Goal: Navigation & Orientation: Find specific page/section

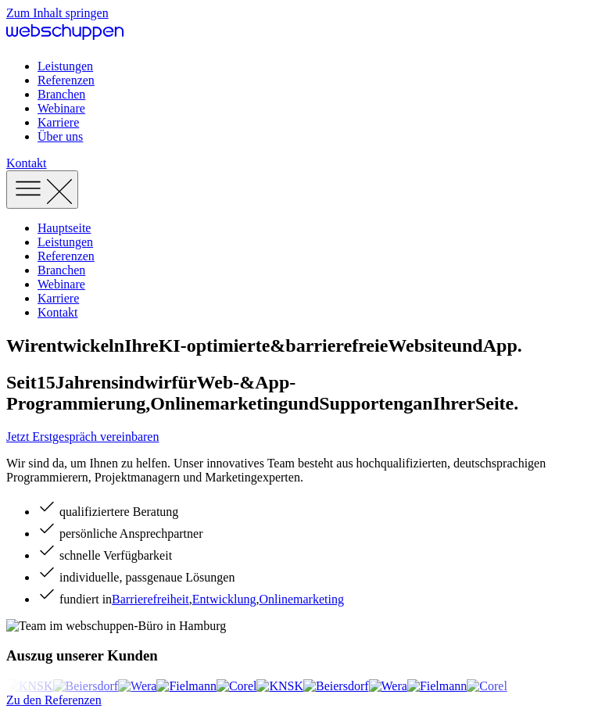
click at [594, 38] on div "Leistungen Referenzen Branchen Webinare Karriere Über uns Kontakt" at bounding box center [307, 114] width 603 height 188
click at [40, 188] on icon "Toggle Menu" at bounding box center [27, 188] width 23 height 0
click at [95, 263] on link "Referenzen" at bounding box center [66, 255] width 57 height 13
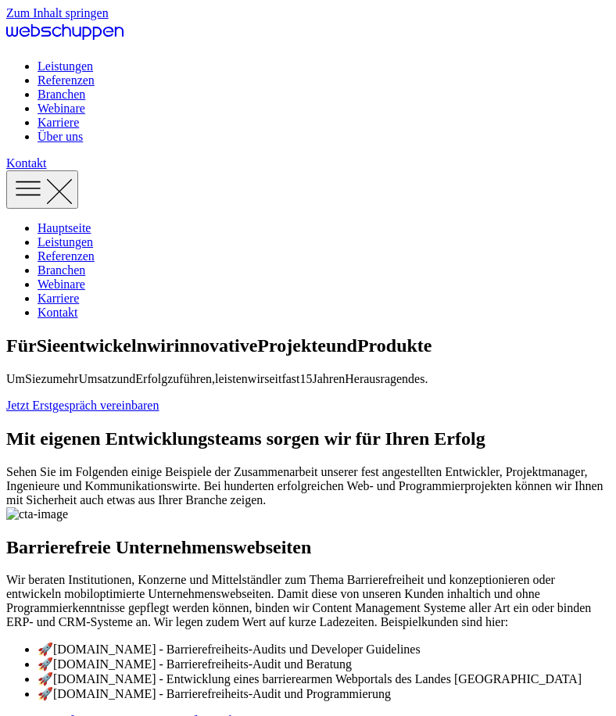
click at [44, 173] on icon "Toggle Menu" at bounding box center [28, 188] width 31 height 31
click at [85, 277] on link "Branchen" at bounding box center [62, 269] width 48 height 13
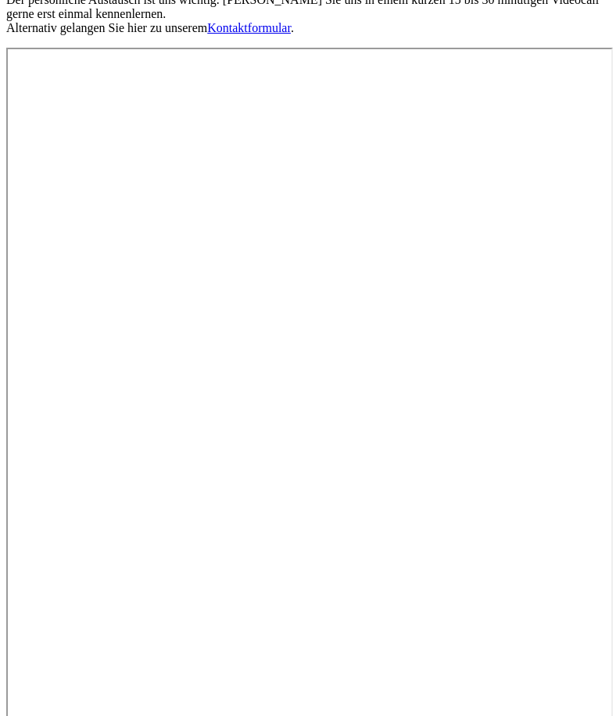
scroll to position [1457, 0]
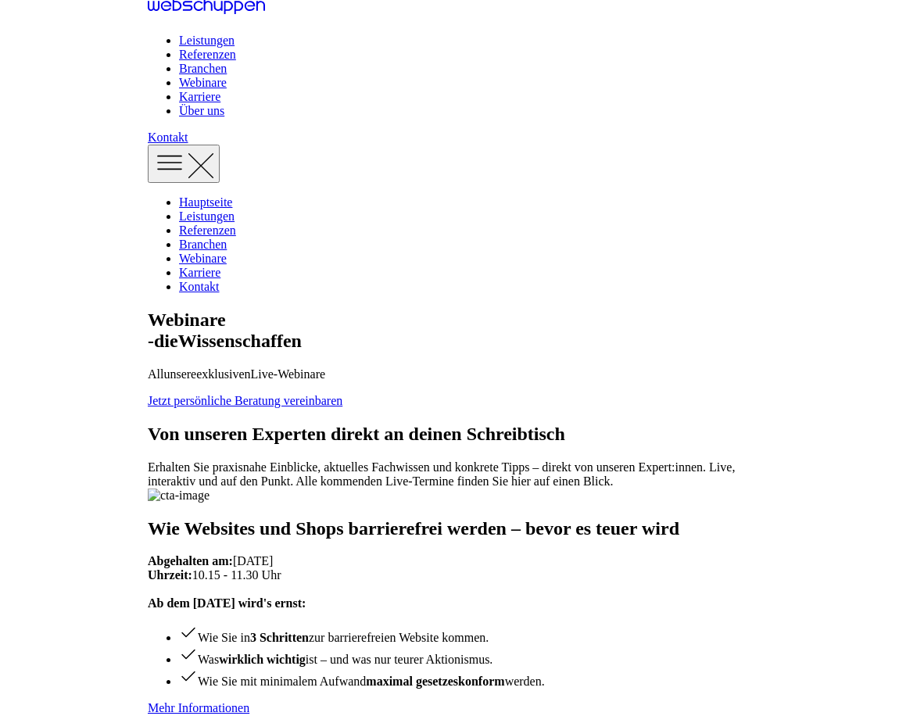
scroll to position [0, 0]
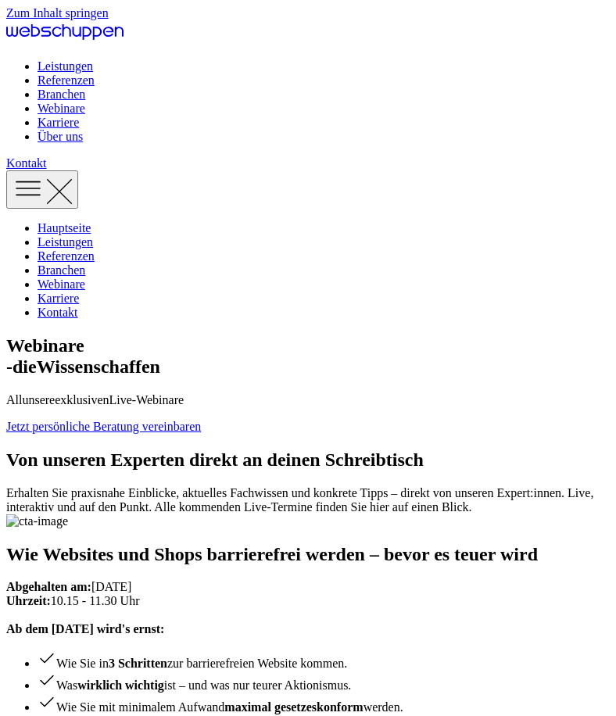
click at [44, 173] on icon "Toggle Menu" at bounding box center [28, 188] width 31 height 31
click at [93, 249] on link "Leistungen" at bounding box center [65, 241] width 55 height 13
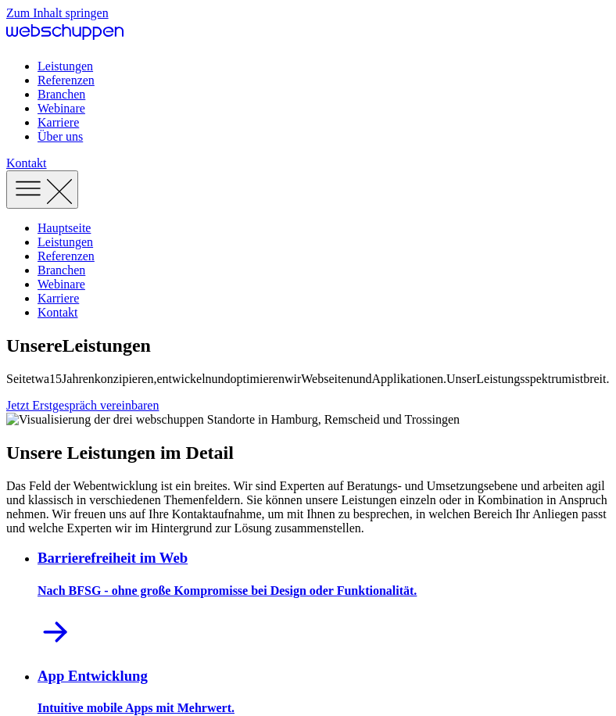
click at [44, 173] on icon "Toggle Menu" at bounding box center [28, 188] width 31 height 31
click at [85, 277] on link "Branchen" at bounding box center [62, 269] width 48 height 13
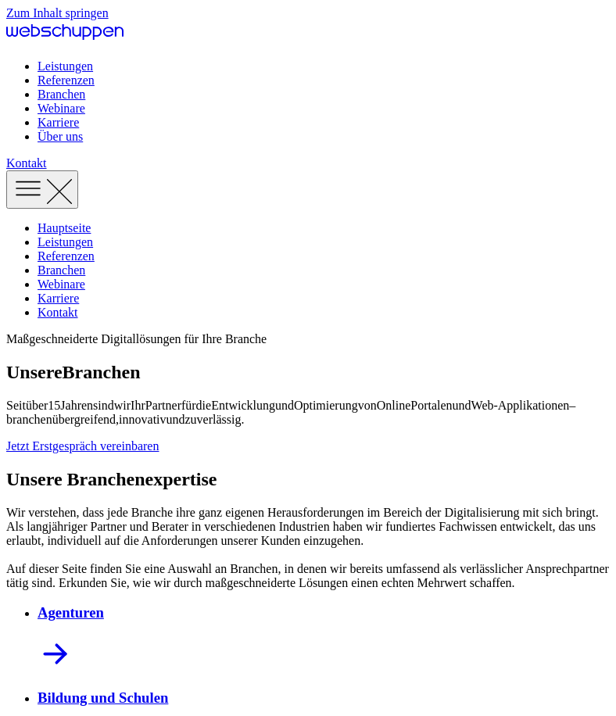
click at [83, 47] on div "Leistungen Referenzen Branchen Webinare Karriere Über uns Kontakt" at bounding box center [307, 114] width 603 height 188
click at [85, 37] on icon "Hauptseite besuchen" at bounding box center [64, 31] width 117 height 23
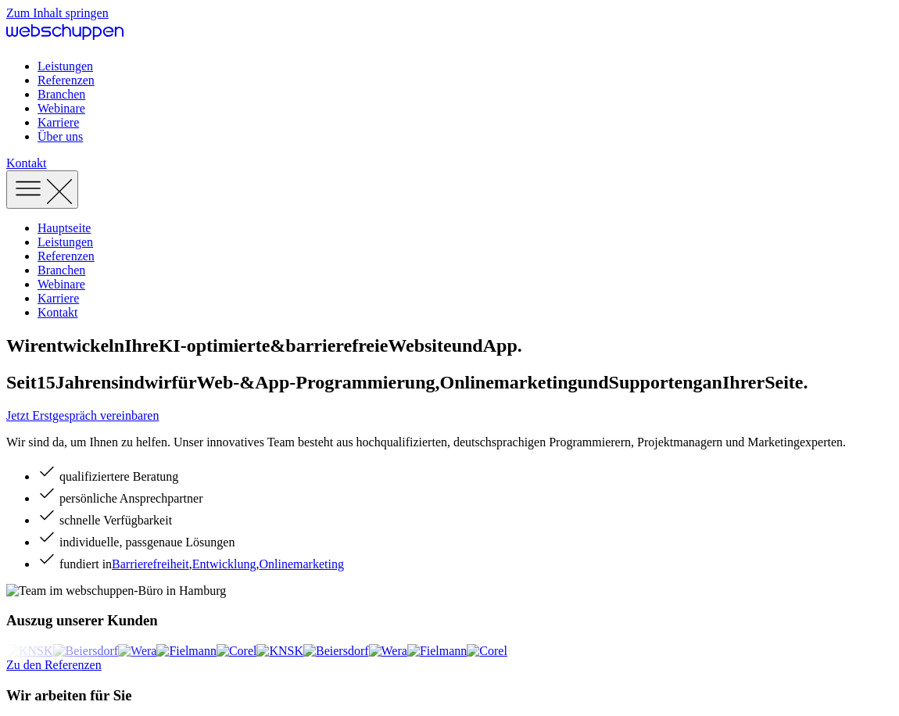
click at [331, 59] on li "Leistungen" at bounding box center [465, 66] width 855 height 14
click at [93, 59] on link "Leistungen" at bounding box center [65, 65] width 55 height 13
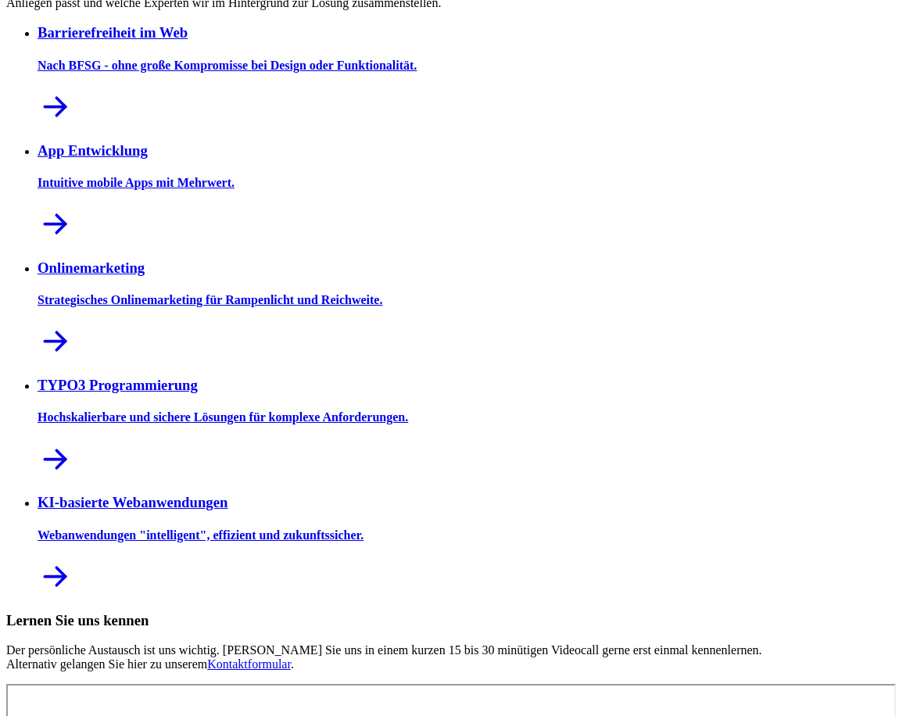
scroll to position [513, 0]
